Goal: Find specific page/section

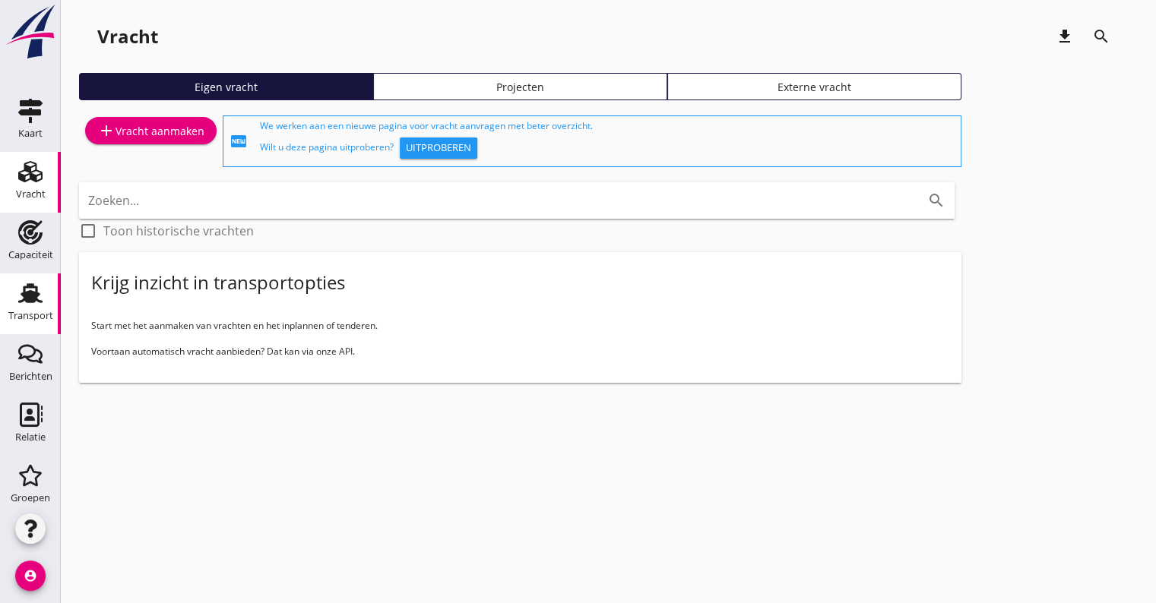
click at [30, 292] on use at bounding box center [30, 293] width 24 height 20
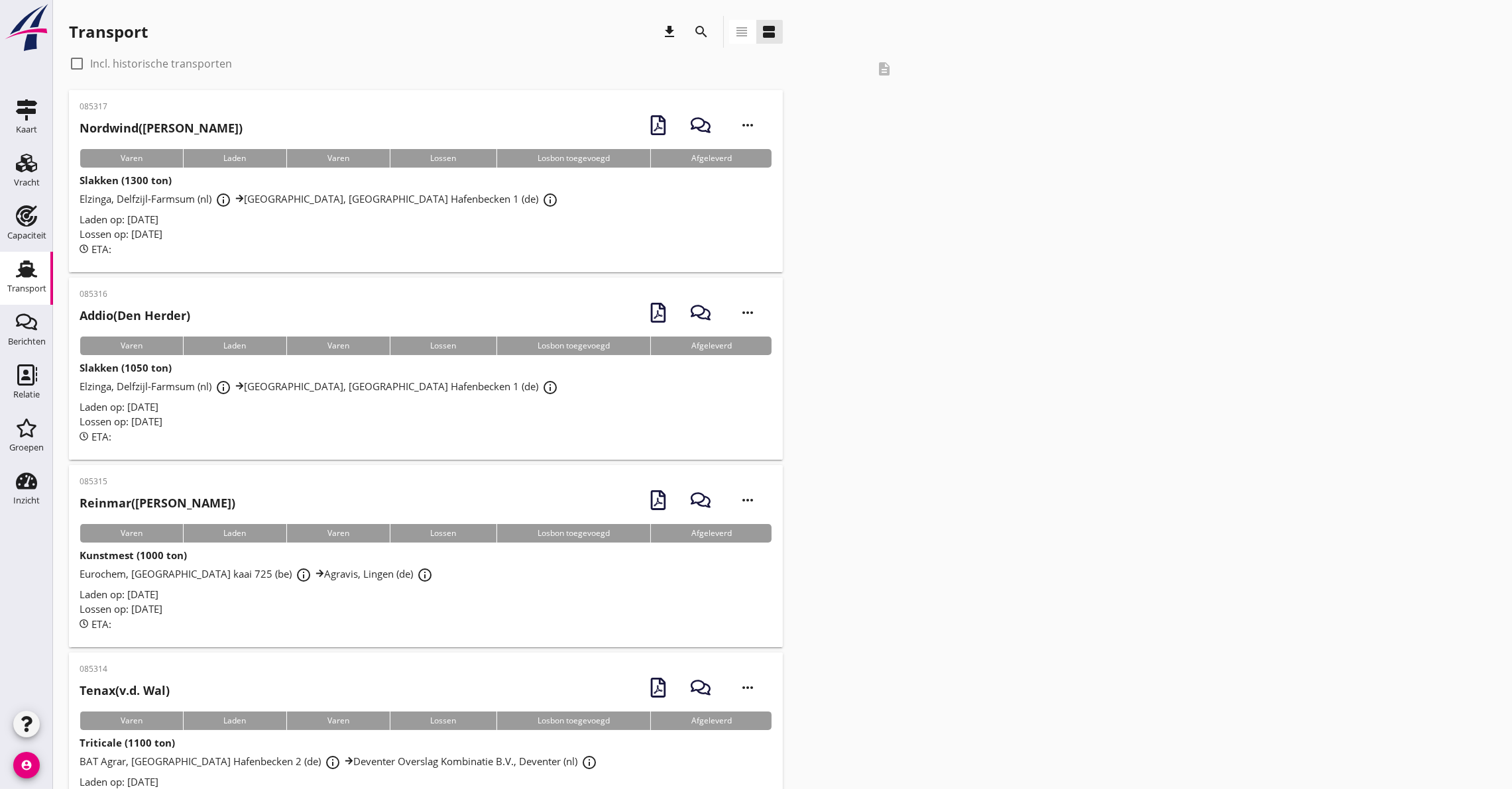
click at [697, 31] on icon "search" at bounding box center [702, 31] width 16 height 16
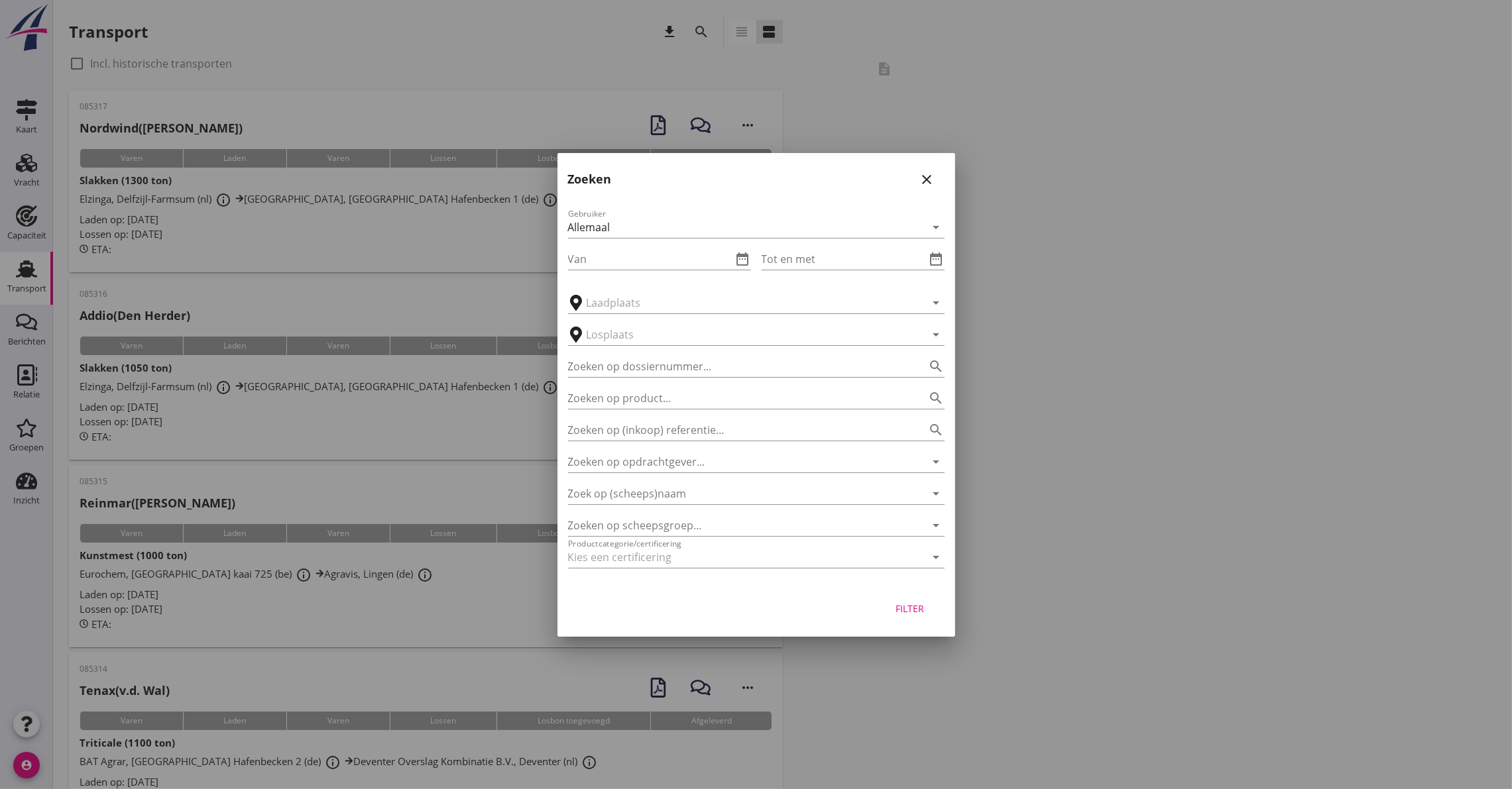
click at [746, 21] on div at bounding box center [756, 394] width 1512 height 789
click at [745, 27] on div at bounding box center [756, 394] width 1512 height 789
click at [932, 181] on icon "close" at bounding box center [927, 180] width 16 height 16
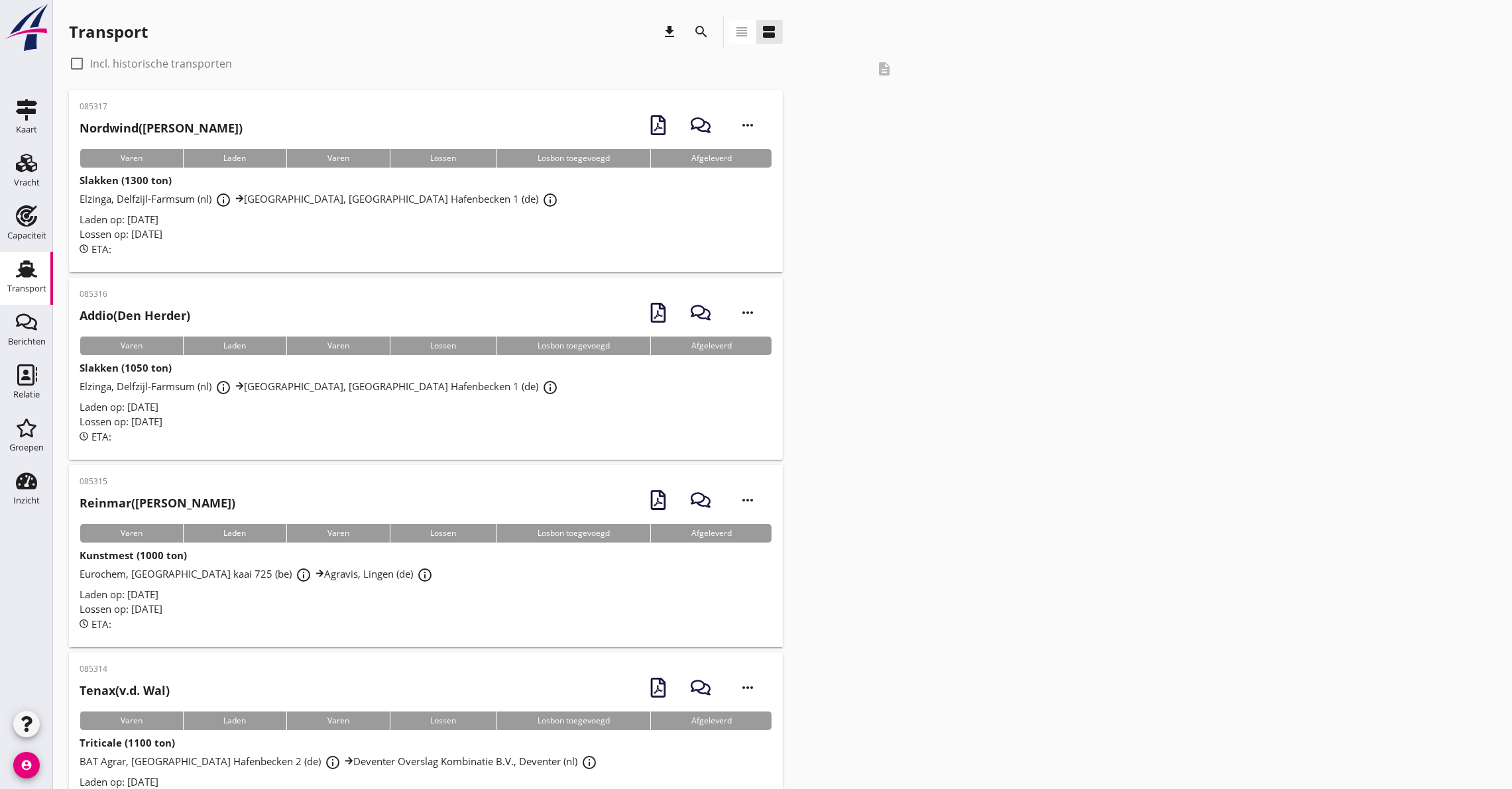
click at [739, 29] on icon "view_headline" at bounding box center [742, 31] width 16 height 16
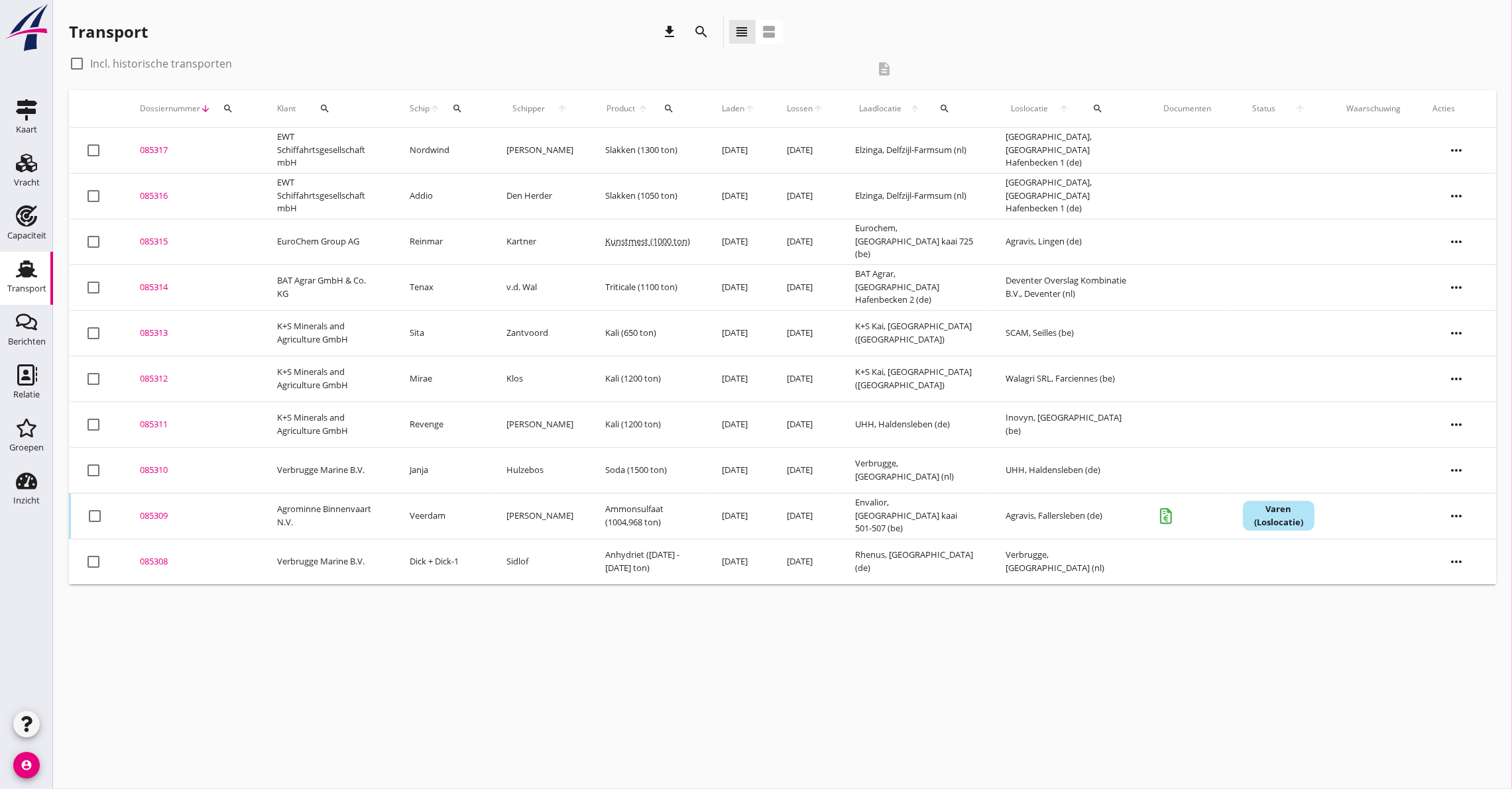
click at [302, 526] on td "Verbrugge Marine B.V." at bounding box center [327, 561] width 133 height 45
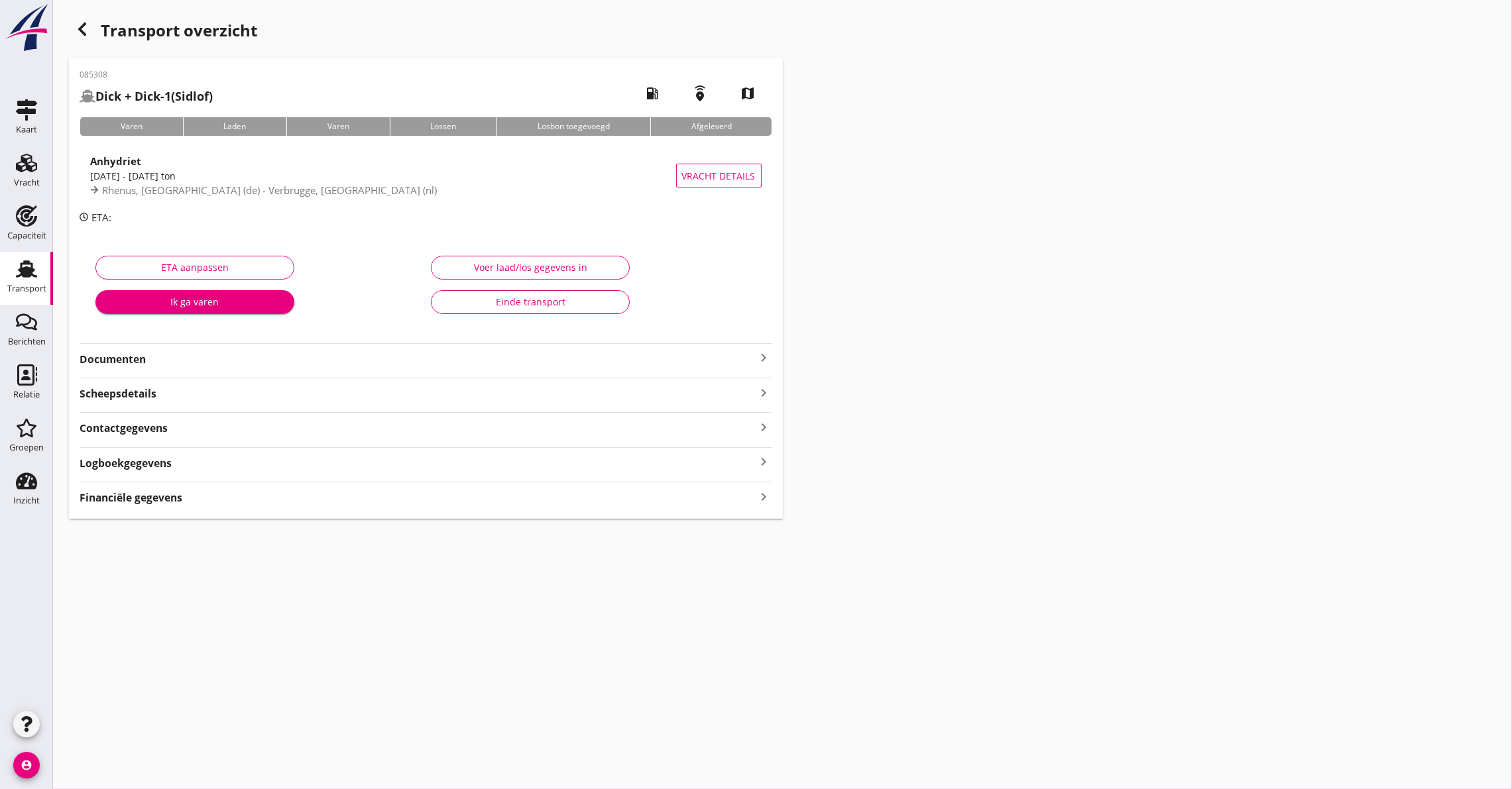
click at [83, 25] on use "button" at bounding box center [82, 29] width 8 height 13
